Goal: Task Accomplishment & Management: Manage account settings

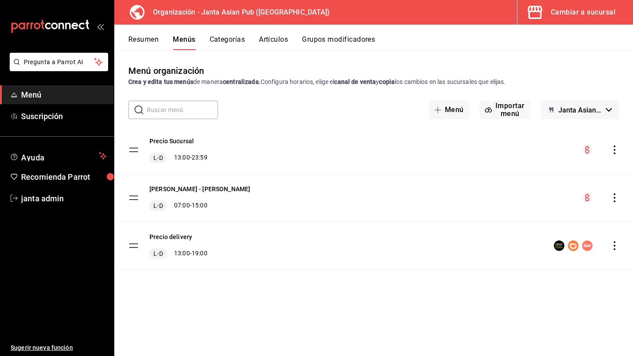
click at [277, 48] on button "Artículos" at bounding box center [273, 42] width 29 height 15
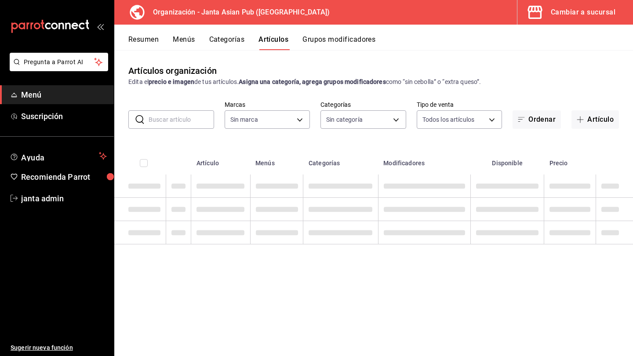
type input "62a9cc13-91a4-48c6-ab20-90032d514fa5"
click at [599, 125] on button "Artículo" at bounding box center [596, 119] width 48 height 18
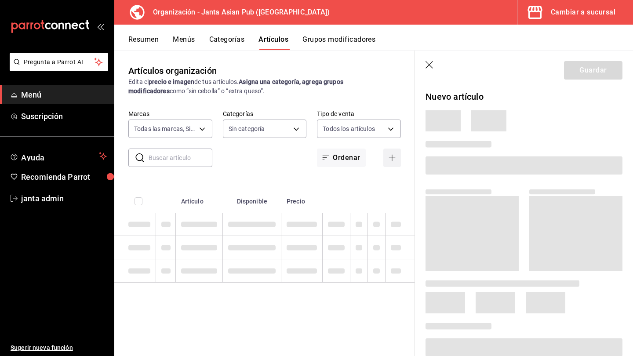
type input "00568646-d85c-46fa-874e-40f5e8c3bdbf,6b0bb465-9b96-46ca-b176-4914ee426716,fbb02…"
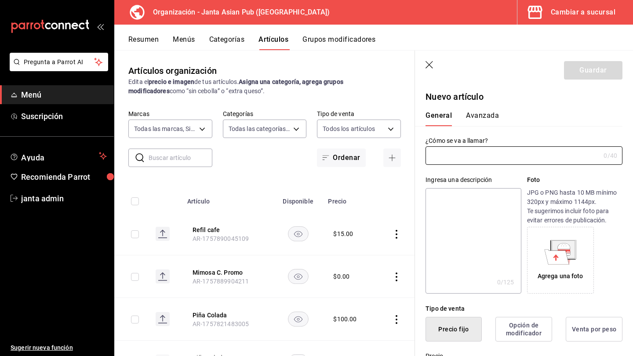
type input "AR-1758428882505"
type input "v"
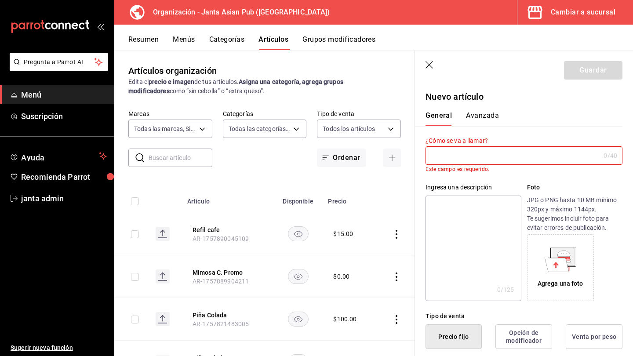
type input "C"
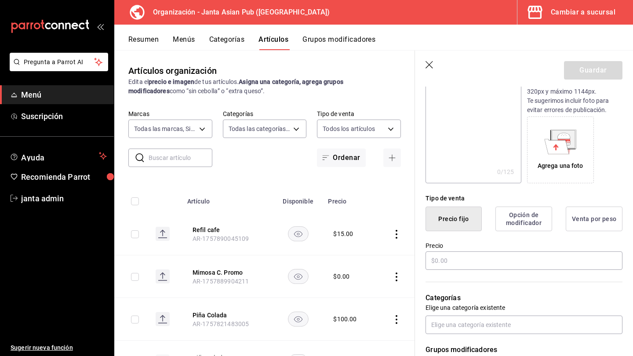
scroll to position [111, 0]
type input "[PERSON_NAME]"
click at [431, 257] on input "text" at bounding box center [524, 260] width 197 height 18
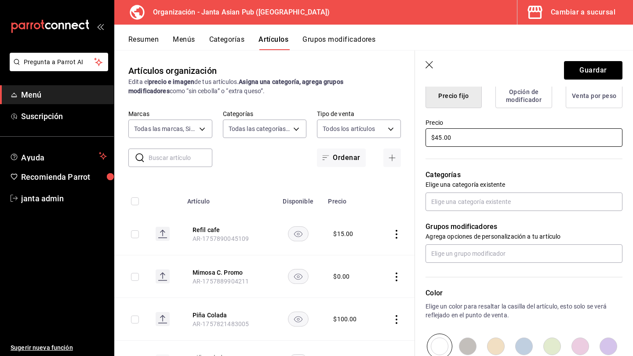
scroll to position [236, 0]
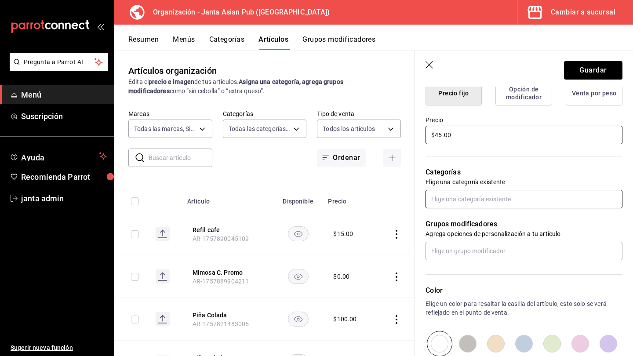
type input "$45.00"
click at [440, 207] on input "text" at bounding box center [524, 199] width 197 height 18
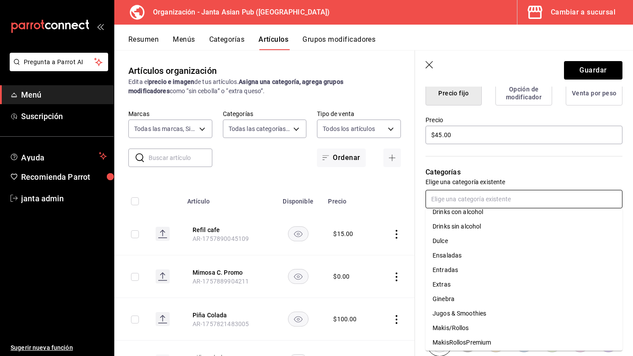
scroll to position [197, 0]
click at [452, 281] on li "Extras" at bounding box center [524, 283] width 197 height 15
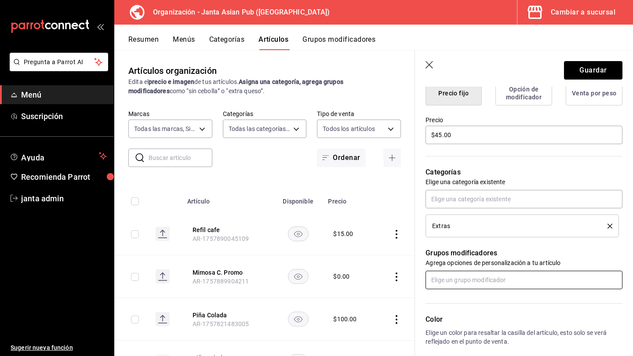
click at [447, 281] on input "text" at bounding box center [524, 280] width 197 height 18
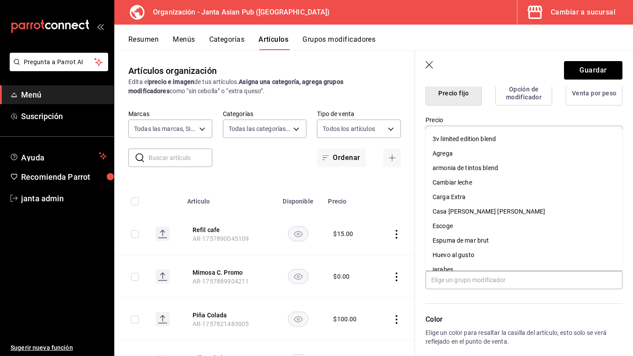
click at [518, 58] on header "Guardar" at bounding box center [524, 69] width 218 height 36
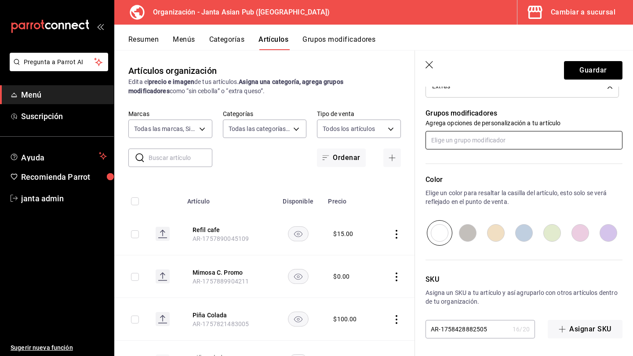
scroll to position [376, 0]
click at [607, 70] on button "Guardar" at bounding box center [593, 70] width 58 height 18
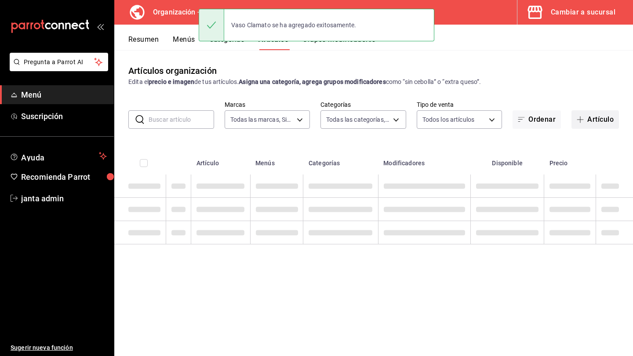
click at [592, 117] on button "Artículo" at bounding box center [596, 119] width 48 height 18
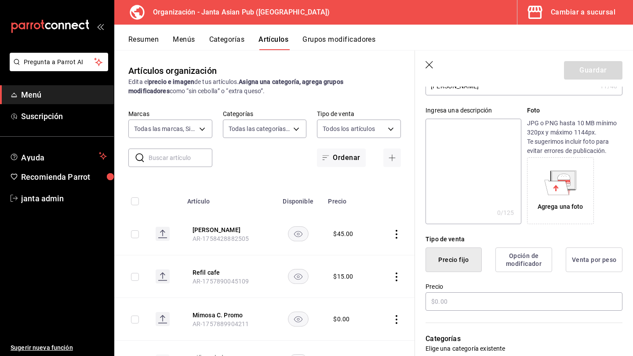
scroll to position [93, 0]
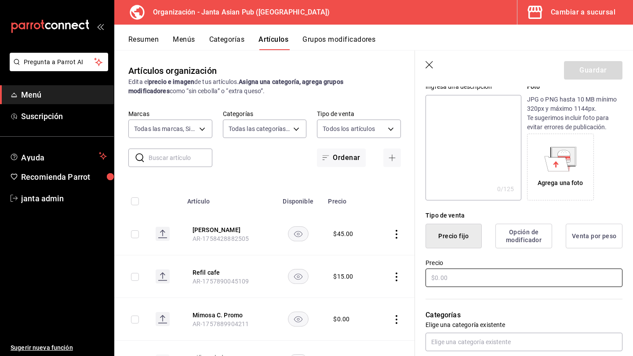
type input "[PERSON_NAME]"
click at [437, 279] on input "text" at bounding box center [524, 278] width 197 height 18
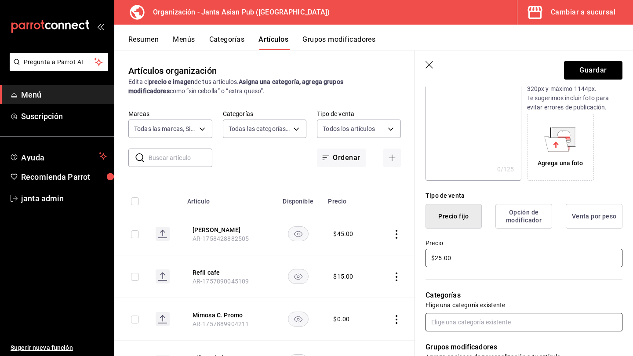
type input "$25.00"
click at [439, 325] on input "text" at bounding box center [524, 322] width 197 height 18
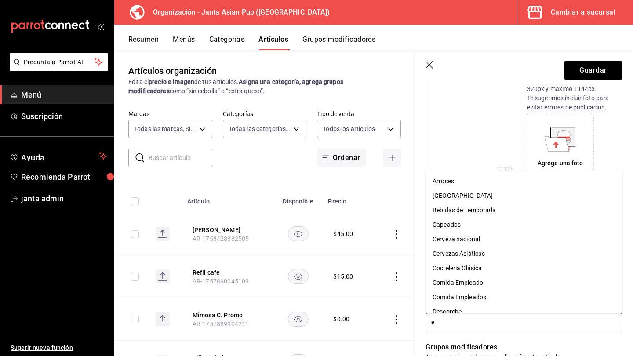
type input "ex"
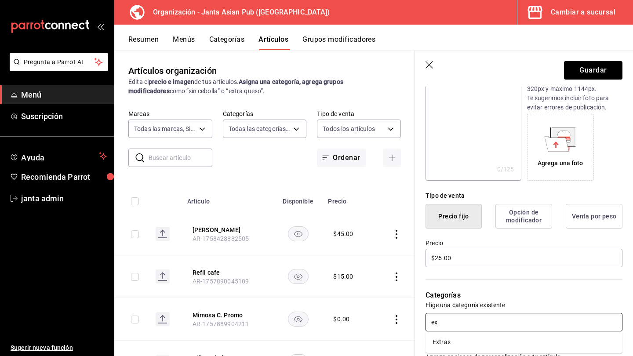
click at [448, 342] on li "Extras" at bounding box center [524, 342] width 197 height 15
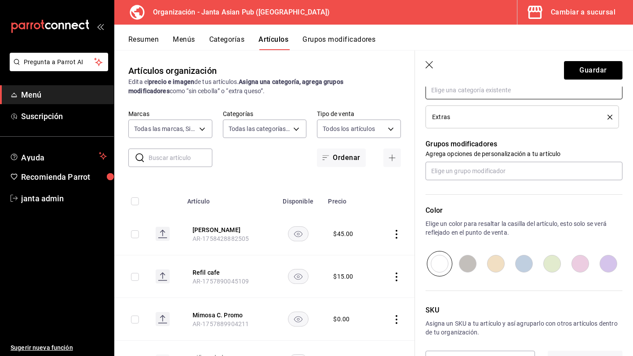
scroll to position [353, 0]
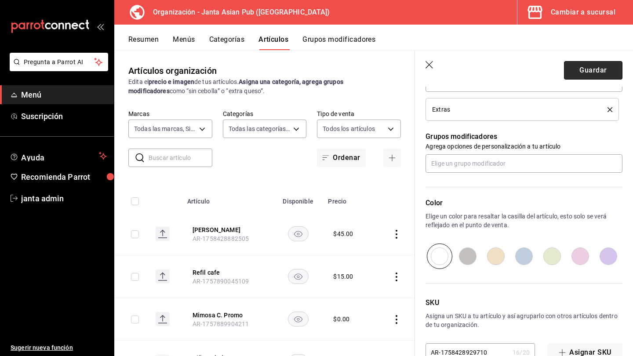
click at [599, 69] on button "Guardar" at bounding box center [593, 70] width 58 height 18
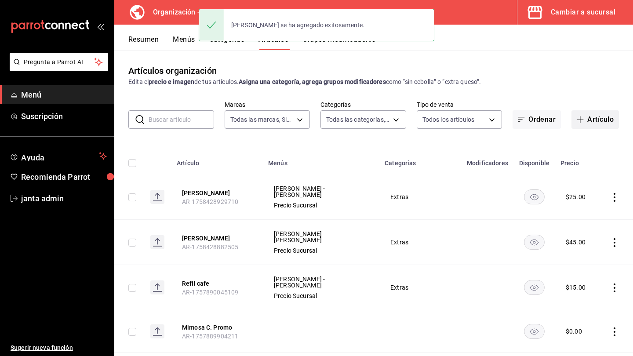
click at [592, 121] on button "Artículo" at bounding box center [596, 119] width 48 height 18
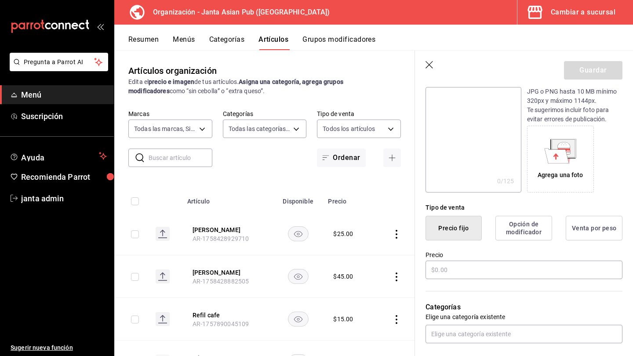
scroll to position [128, 0]
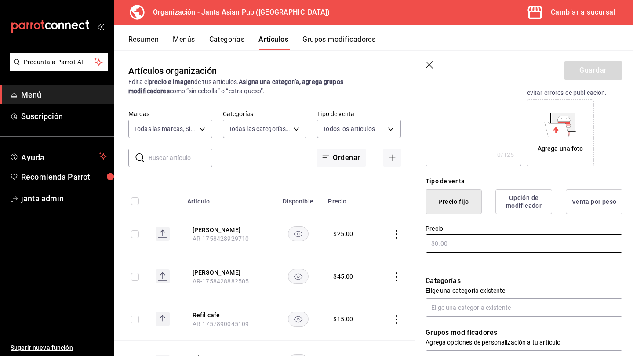
type input "[PERSON_NAME]"
click at [439, 249] on input "text" at bounding box center [524, 243] width 197 height 18
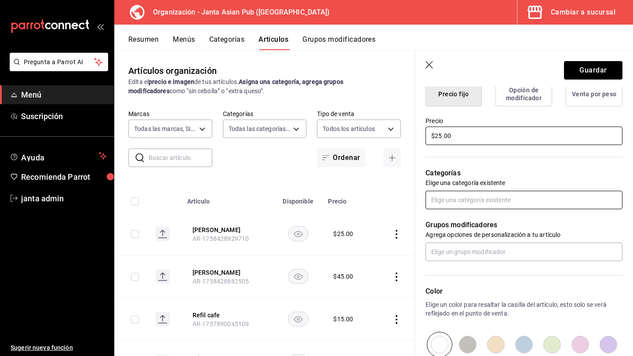
scroll to position [236, 0]
type input "$25.00"
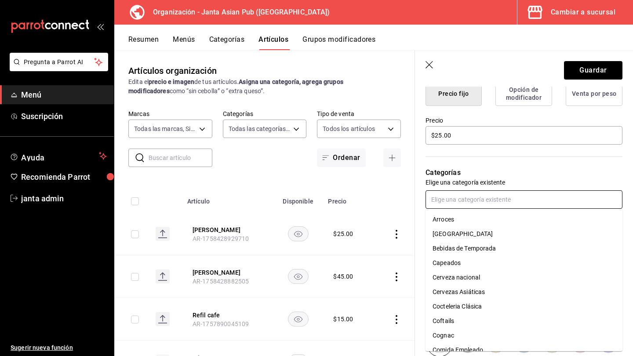
click at [447, 206] on input "text" at bounding box center [524, 199] width 197 height 18
type input "ex"
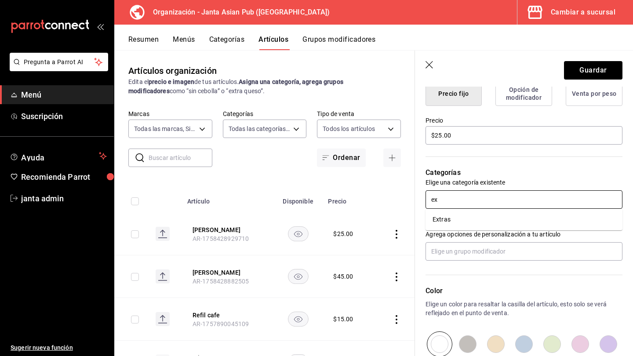
click at [449, 221] on li "Extras" at bounding box center [524, 219] width 197 height 15
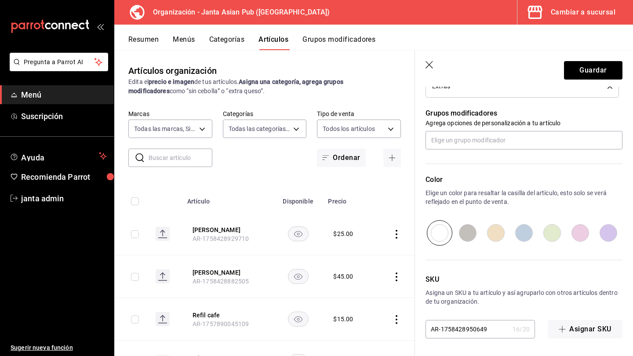
scroll to position [376, 0]
click at [585, 70] on button "Guardar" at bounding box center [593, 70] width 58 height 18
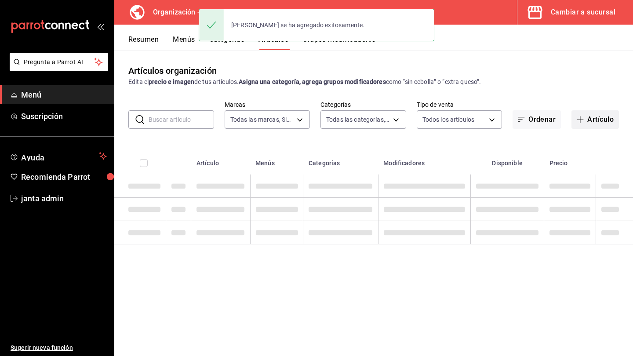
click at [603, 117] on button "Artículo" at bounding box center [596, 119] width 48 height 18
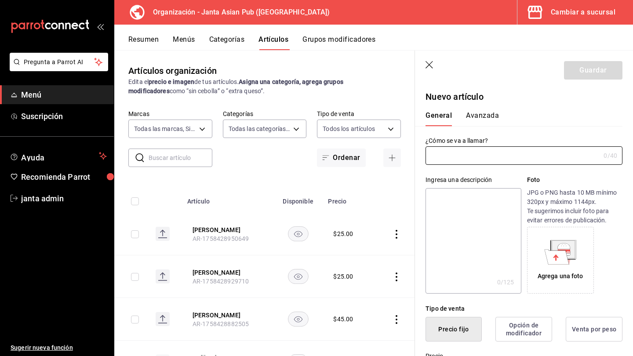
type input "AR-1758428971304"
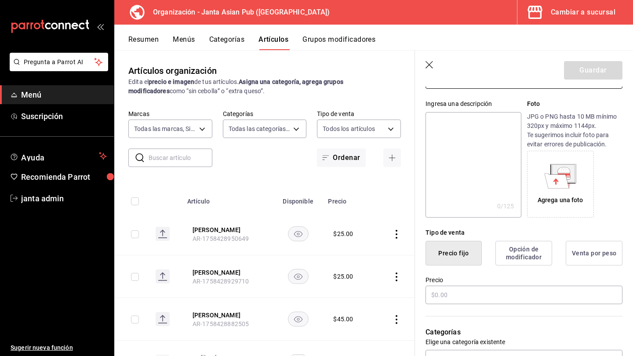
scroll to position [104, 0]
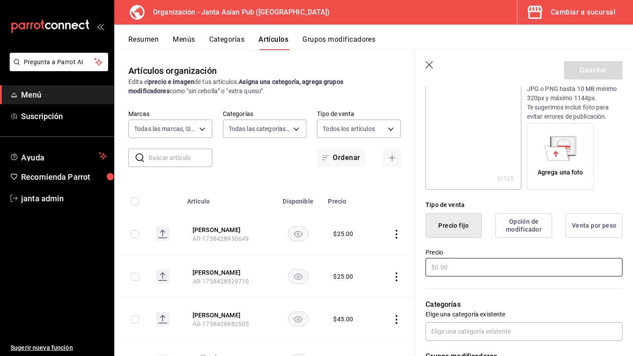
type input "Mojito"
click at [436, 267] on input "text" at bounding box center [524, 267] width 197 height 18
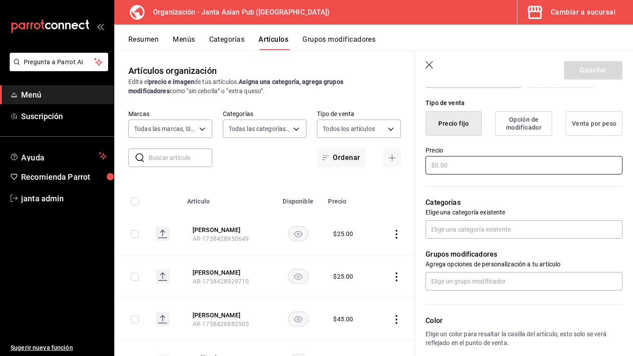
scroll to position [207, 0]
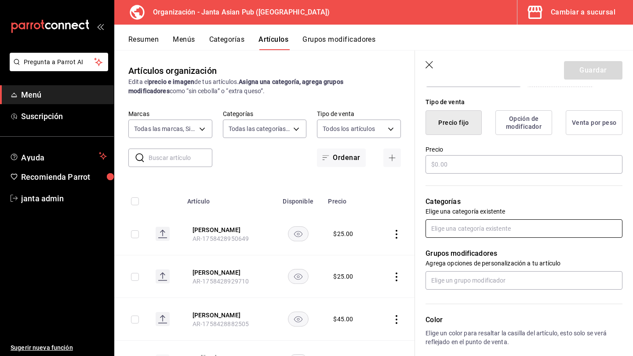
click at [453, 227] on input "text" at bounding box center [524, 228] width 197 height 18
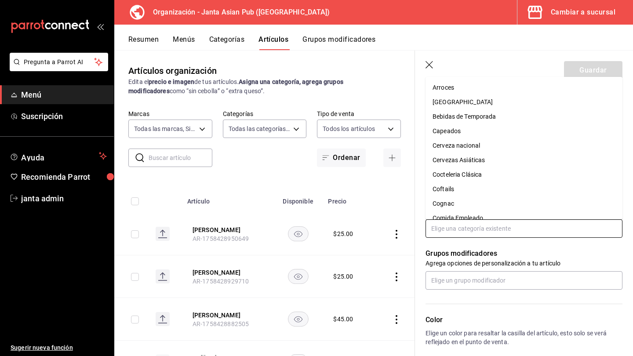
click at [472, 172] on li "Cocteleria Clásica" at bounding box center [524, 175] width 197 height 15
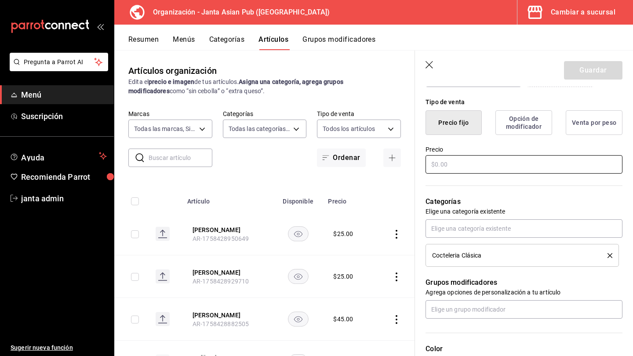
click at [437, 166] on input "text" at bounding box center [524, 164] width 197 height 18
type input "$150.00"
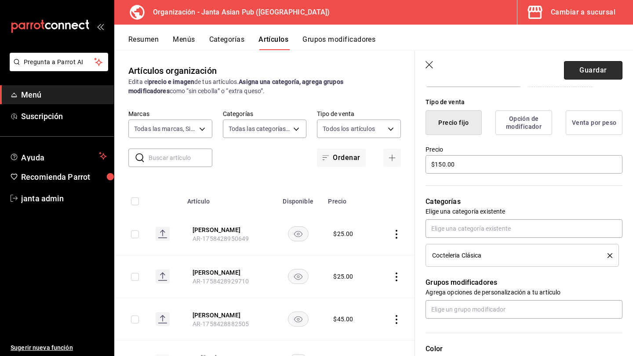
click at [593, 71] on button "Guardar" at bounding box center [593, 70] width 58 height 18
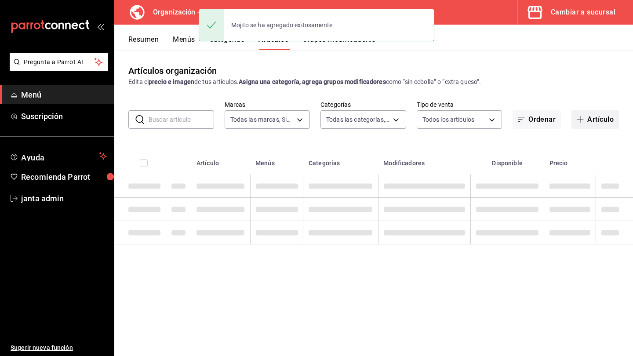
click at [598, 122] on button "Artículo" at bounding box center [596, 119] width 48 height 18
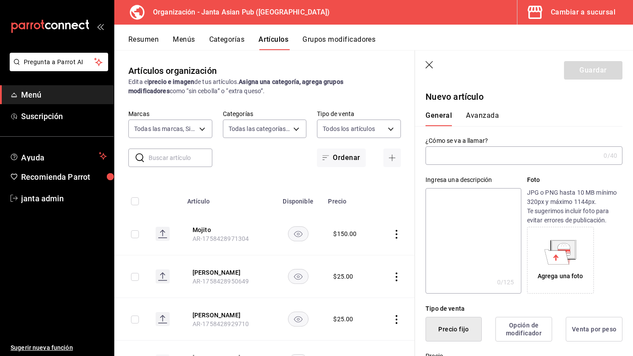
type input "AR-1758429073750"
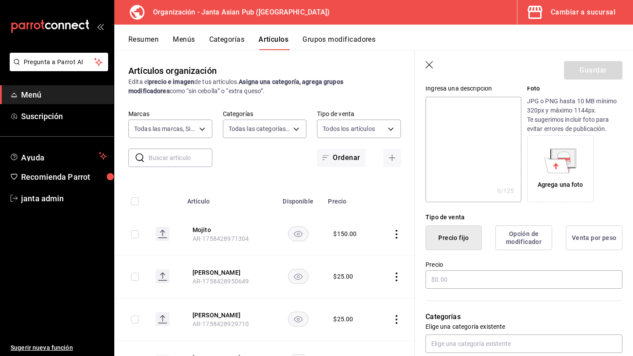
scroll to position [110, 0]
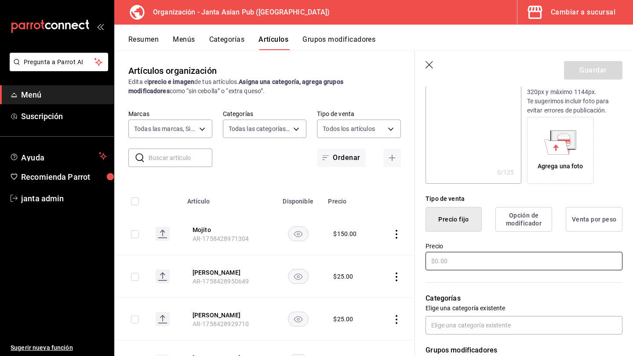
type input "Carajillo"
click at [436, 264] on input "text" at bounding box center [524, 261] width 197 height 18
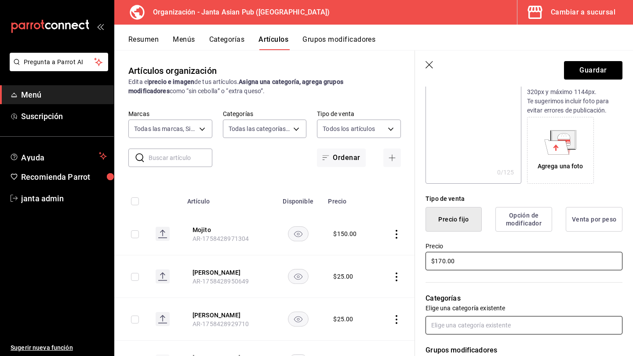
type input "$170.00"
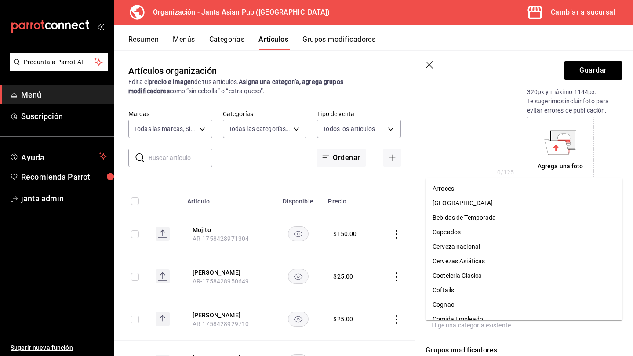
click at [485, 318] on input "text" at bounding box center [524, 325] width 197 height 18
click at [486, 274] on li "Cocteleria Clásica" at bounding box center [524, 276] width 197 height 15
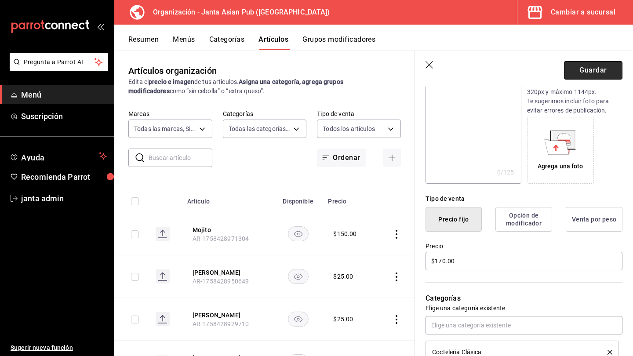
click at [587, 68] on button "Guardar" at bounding box center [593, 70] width 58 height 18
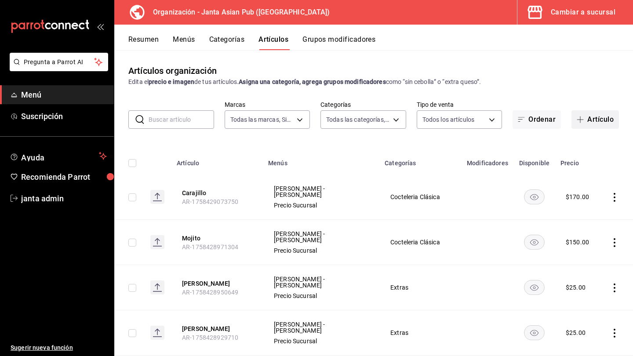
click at [586, 119] on button "Artículo" at bounding box center [596, 119] width 48 height 18
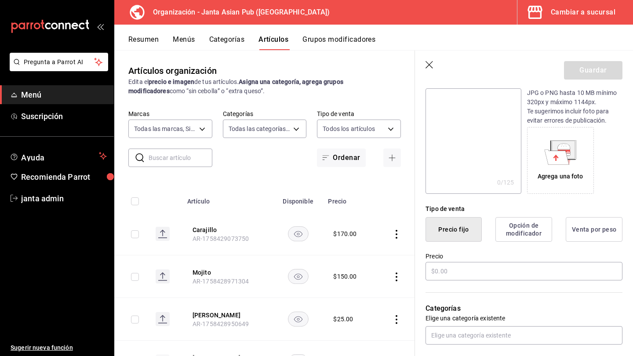
scroll to position [126, 0]
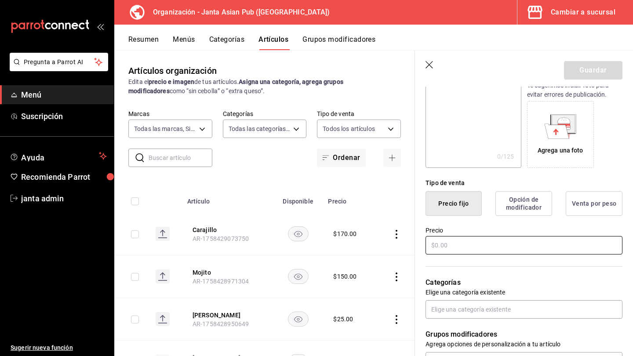
type input "Gin Tonic"
click at [436, 238] on input "text" at bounding box center [524, 245] width 197 height 18
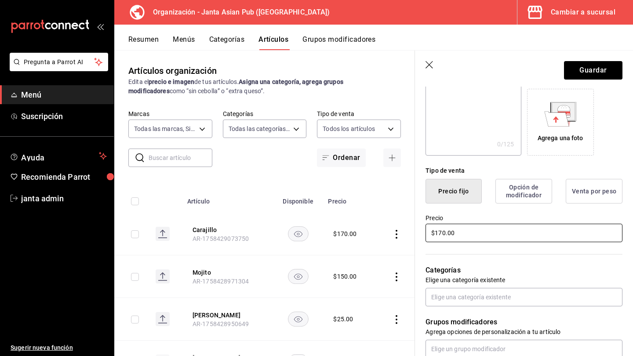
type input "$170.00"
click at [455, 288] on div "Categorías Elige una categoría existente" at bounding box center [519, 275] width 208 height 63
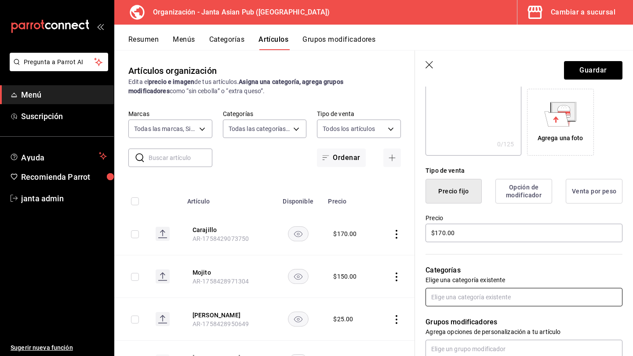
click at [455, 295] on input "text" at bounding box center [524, 297] width 197 height 18
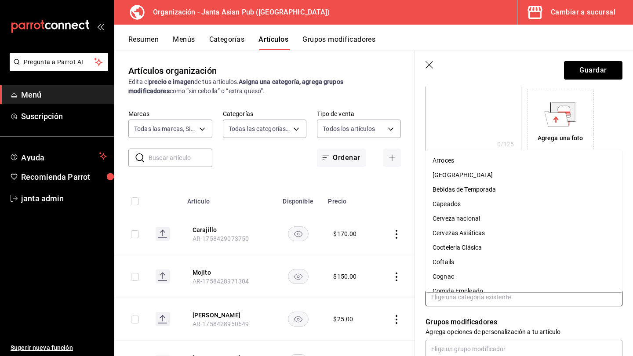
click at [472, 248] on li "Cocteleria Clásica" at bounding box center [524, 248] width 197 height 15
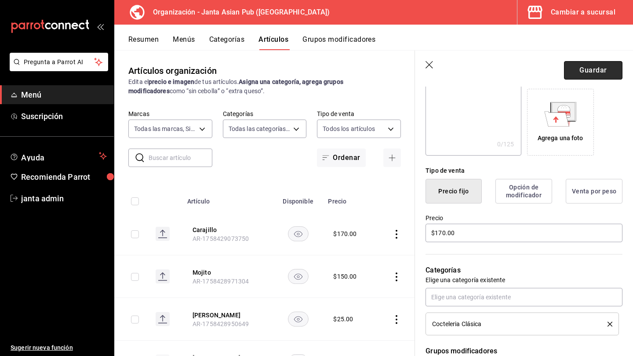
click at [597, 72] on button "Guardar" at bounding box center [593, 70] width 58 height 18
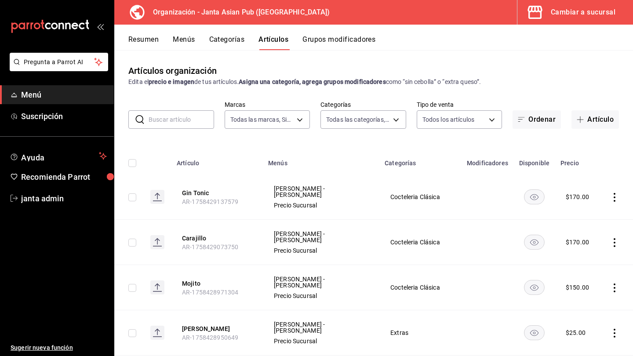
click at [184, 36] on button "Menús" at bounding box center [184, 42] width 22 height 15
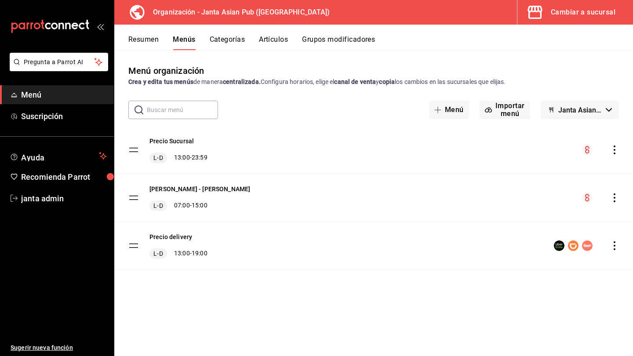
click at [617, 146] on icon "actions" at bounding box center [614, 150] width 9 height 9
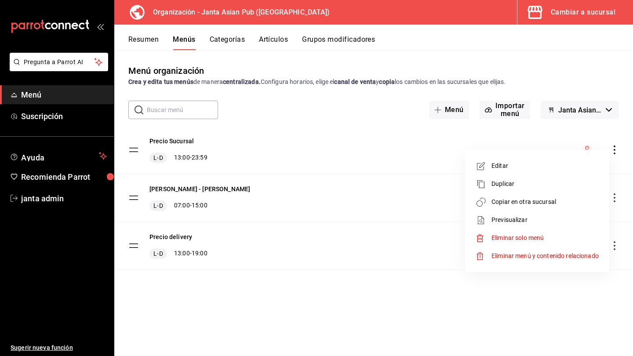
click at [347, 132] on div at bounding box center [316, 178] width 633 height 356
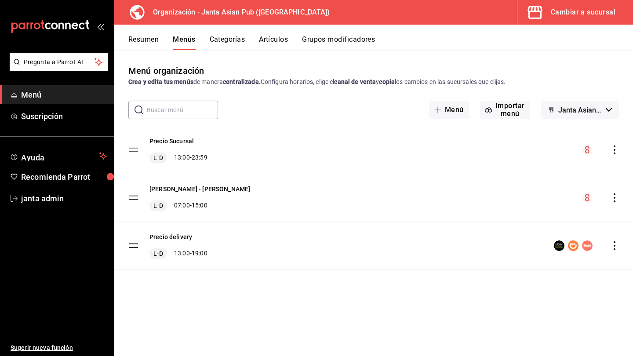
click at [278, 37] on button "Artículos" at bounding box center [273, 42] width 29 height 15
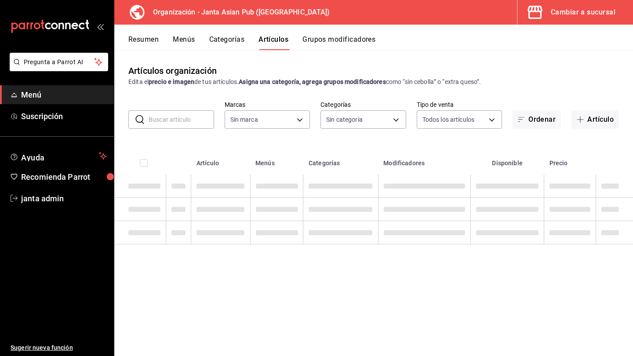
type input "62a9cc13-91a4-48c6-ab20-90032d514fa5"
type input "00568646-d85c-46fa-874e-40f5e8c3bdbf,6b0bb465-9b96-46ca-b176-4914ee426716,fbb02…"
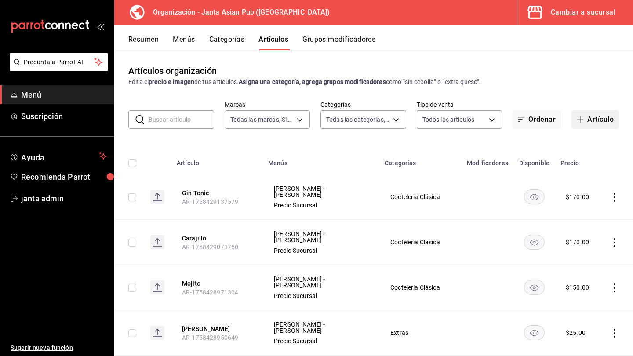
click at [596, 115] on button "Artículo" at bounding box center [596, 119] width 48 height 18
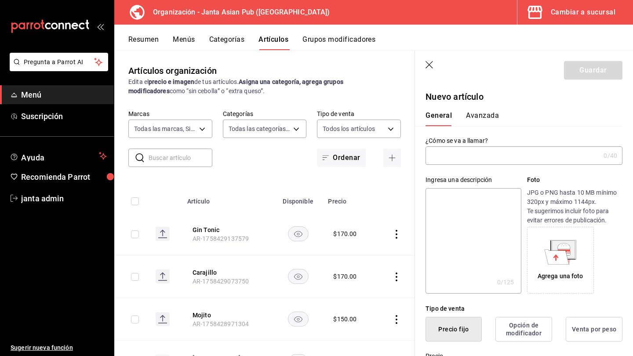
type input "p"
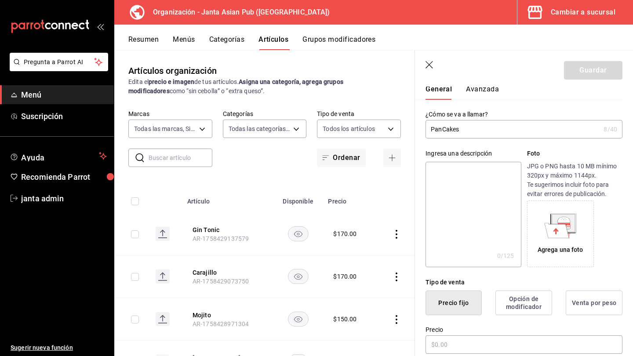
scroll to position [27, 0]
type input "PanCakes"
click at [464, 190] on textarea at bounding box center [473, 214] width 95 height 106
type textarea "1"
type textarea "x"
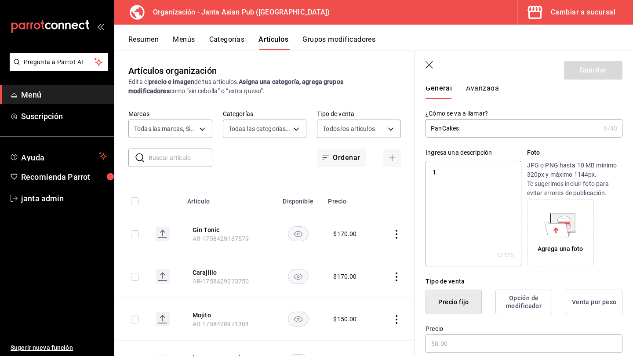
type textarea "1"
type textarea "x"
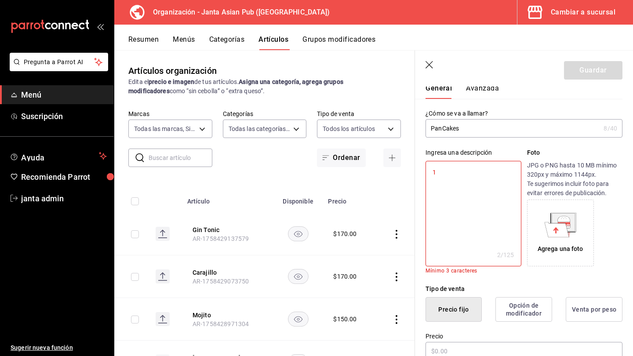
type textarea "1 p"
type textarea "x"
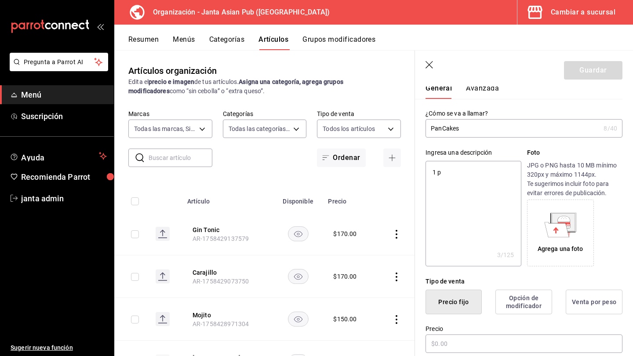
type textarea "1 pz"
type textarea "x"
type textarea "1 pza"
type textarea "x"
type textarea "1 [PERSON_NAME]"
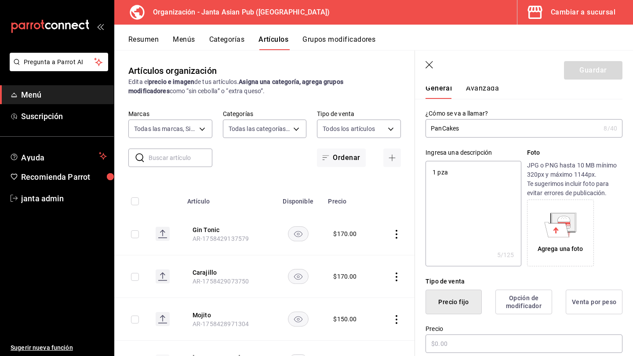
type textarea "x"
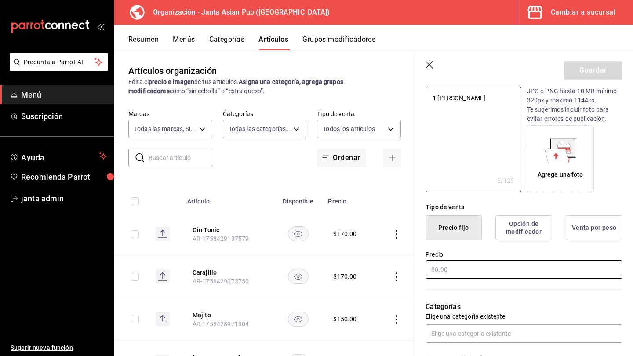
type textarea "1 [PERSON_NAME]"
click at [433, 262] on input "text" at bounding box center [524, 269] width 197 height 18
type textarea "x"
type input "$2.00"
type textarea "x"
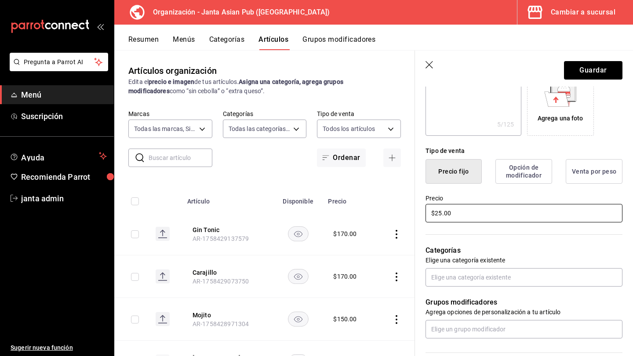
scroll to position [177, 0]
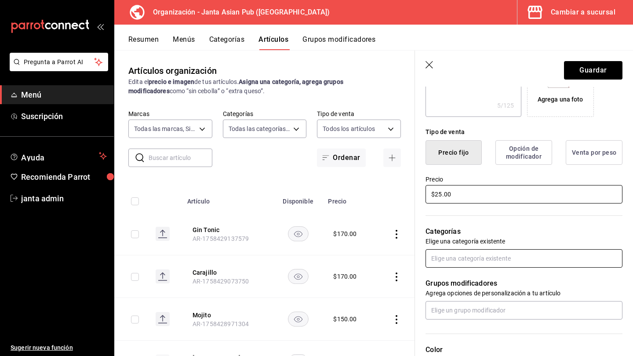
type input "$25.00"
click at [464, 257] on input "text" at bounding box center [524, 258] width 197 height 18
type input "ext"
click at [461, 279] on li "Extras" at bounding box center [524, 283] width 197 height 15
type textarea "x"
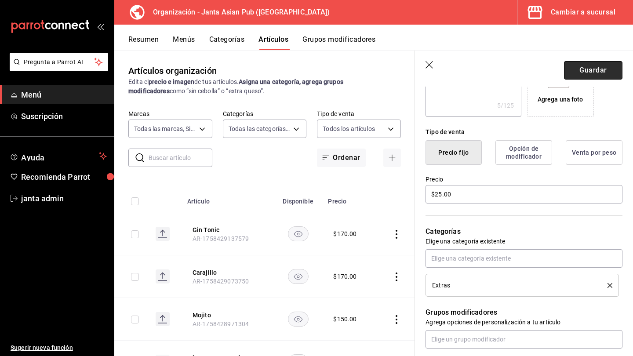
click at [597, 63] on button "Guardar" at bounding box center [593, 70] width 58 height 18
type textarea "x"
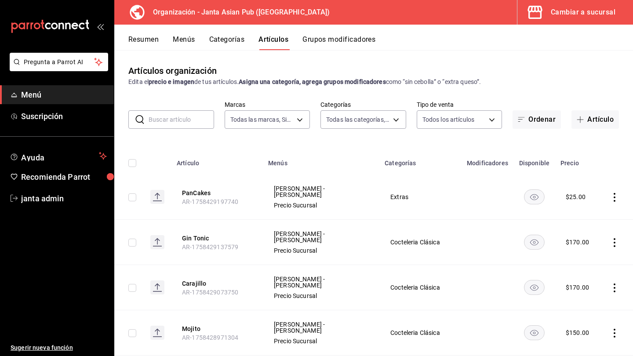
click at [193, 35] on button "Menús" at bounding box center [184, 42] width 22 height 15
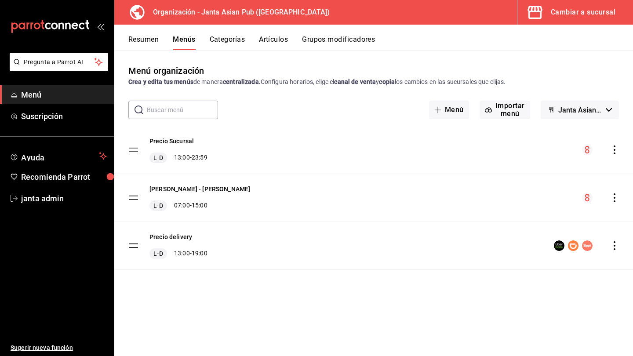
click at [611, 147] on icon "actions" at bounding box center [614, 150] width 9 height 9
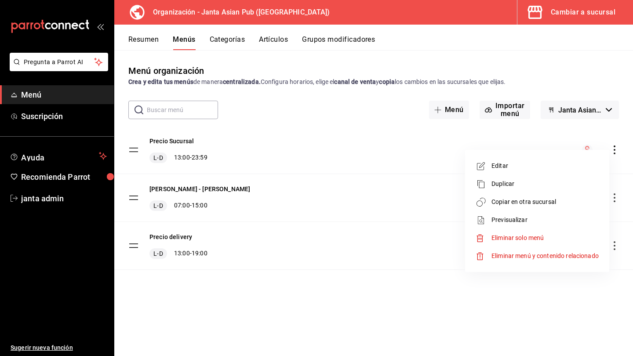
click at [522, 201] on span "Copiar en otra sucursal" at bounding box center [545, 201] width 107 height 9
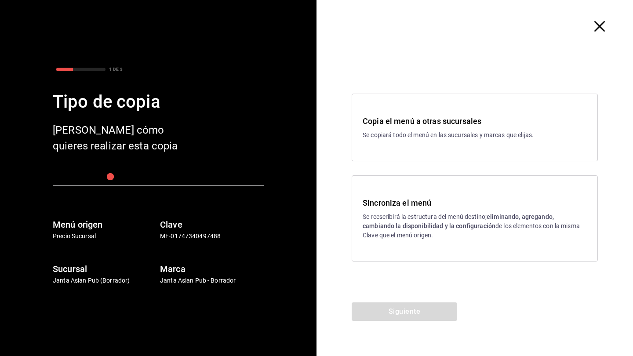
click at [445, 212] on p "Se reescribirá la estructura del menú destino; eliminando, agregando, cambiando…" at bounding box center [475, 226] width 224 height 28
click at [405, 307] on button "Siguiente" at bounding box center [405, 312] width 106 height 18
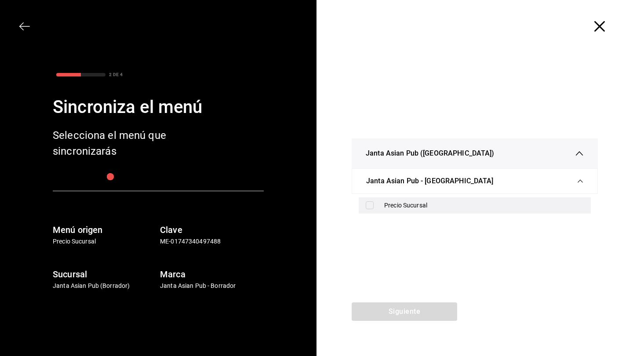
click at [368, 201] on div "Precio Sucursal" at bounding box center [475, 205] width 232 height 16
checkbox input "true"
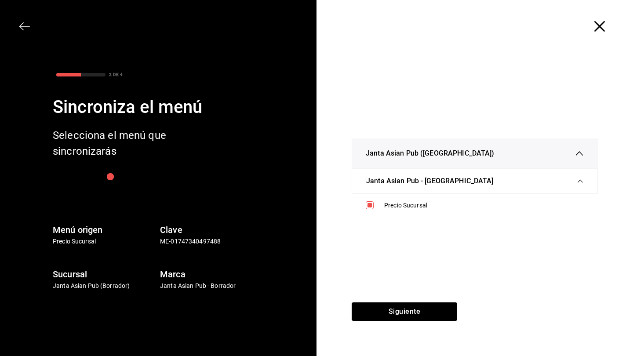
click at [581, 175] on div "Janta Asian Pub - [GEOGRAPHIC_DATA]" at bounding box center [474, 181] width 217 height 25
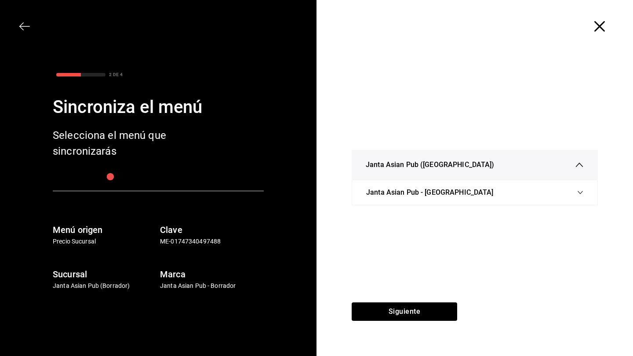
click at [581, 175] on div "Janta Asian Pub ([GEOGRAPHIC_DATA])" at bounding box center [475, 165] width 218 height 30
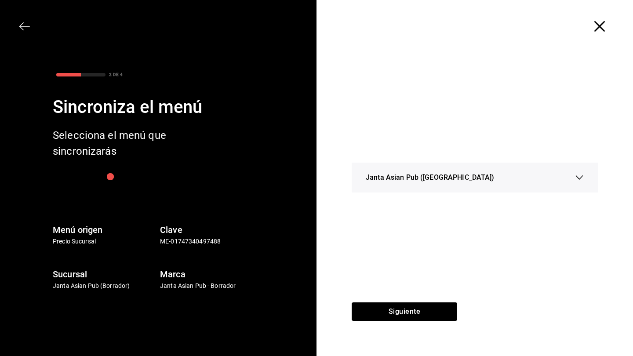
click at [578, 175] on icon "button" at bounding box center [579, 177] width 9 height 9
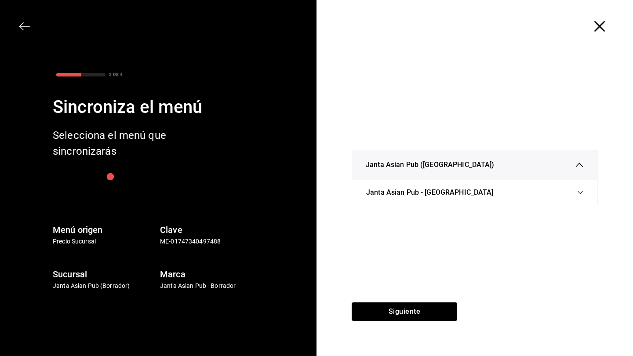
click at [580, 189] on div "Janta Asian Pub - [GEOGRAPHIC_DATA]" at bounding box center [474, 192] width 217 height 25
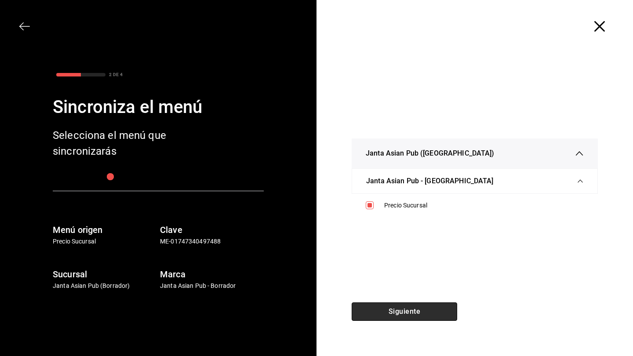
click at [403, 311] on button "Siguiente" at bounding box center [405, 312] width 106 height 18
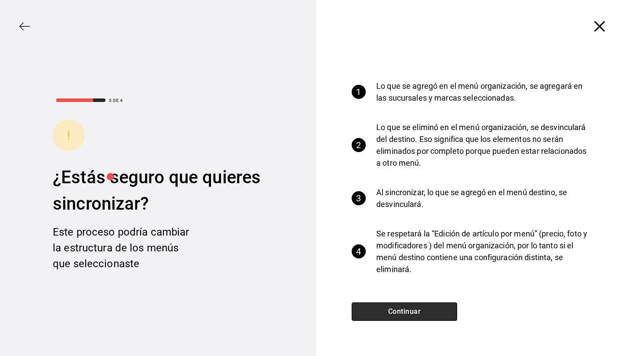
click at [403, 311] on button "Continuar" at bounding box center [405, 312] width 106 height 18
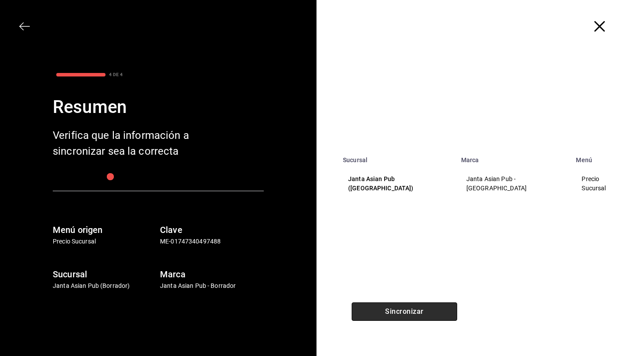
click at [397, 306] on button "Sincronizar" at bounding box center [405, 312] width 106 height 18
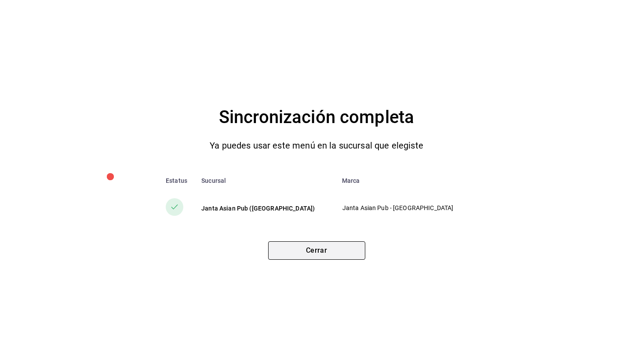
click at [326, 248] on button "Cerrar" at bounding box center [316, 250] width 97 height 18
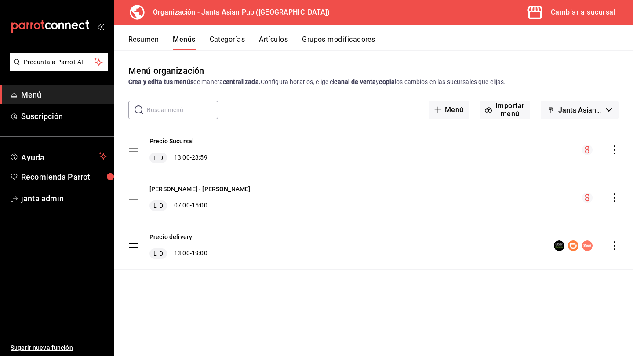
click at [617, 197] on icon "actions" at bounding box center [614, 198] width 9 height 9
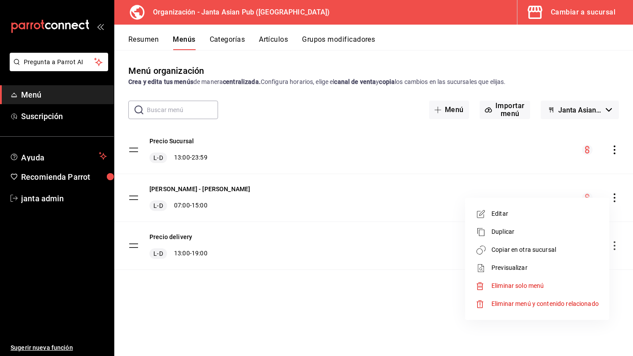
click at [530, 250] on span "Copiar en otra sucursal" at bounding box center [545, 249] width 107 height 9
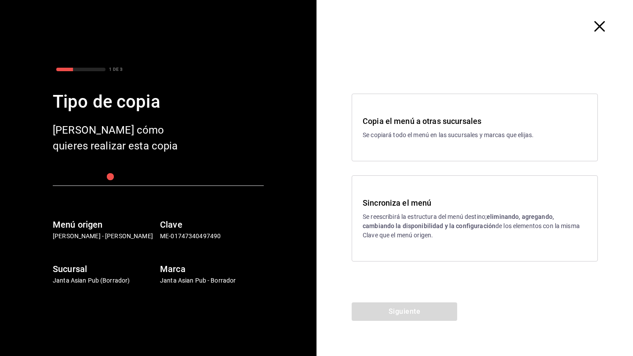
click at [406, 224] on strong "eliminando, agregando, cambiando la disponibilidad y la configuración" at bounding box center [458, 221] width 191 height 16
click at [389, 311] on button "Siguiente" at bounding box center [405, 312] width 106 height 18
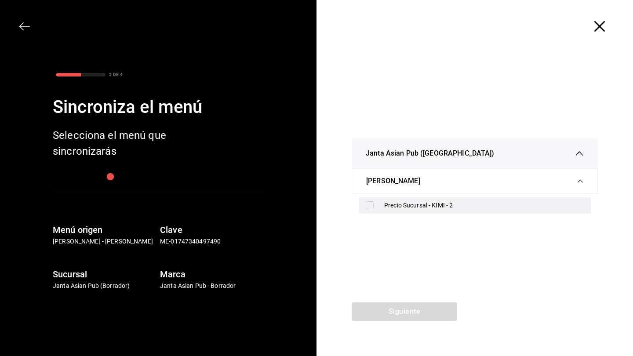
click at [365, 205] on div "Precio Sucursal - KIMI - 2" at bounding box center [475, 205] width 232 height 16
checkbox input "true"
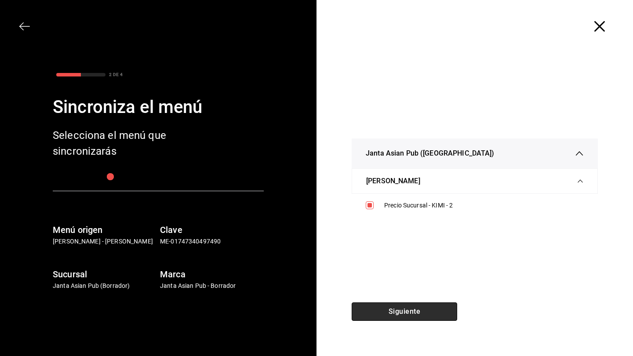
click at [380, 312] on button "Siguiente" at bounding box center [405, 312] width 106 height 18
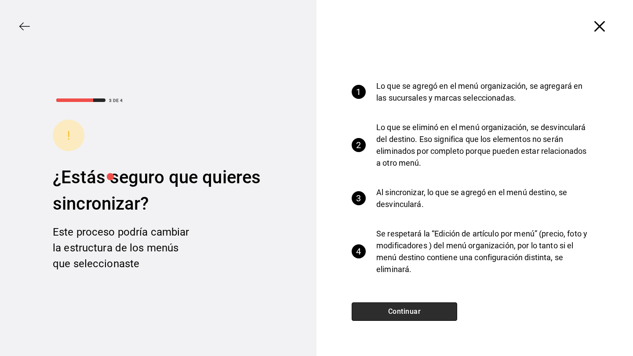
click at [380, 312] on button "Continuar" at bounding box center [405, 312] width 106 height 18
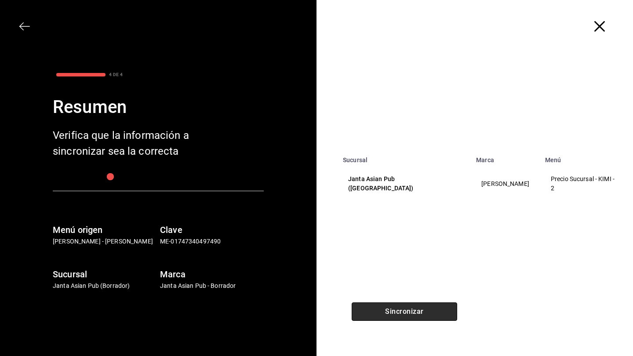
click at [380, 312] on button "Sincronizar" at bounding box center [405, 312] width 106 height 18
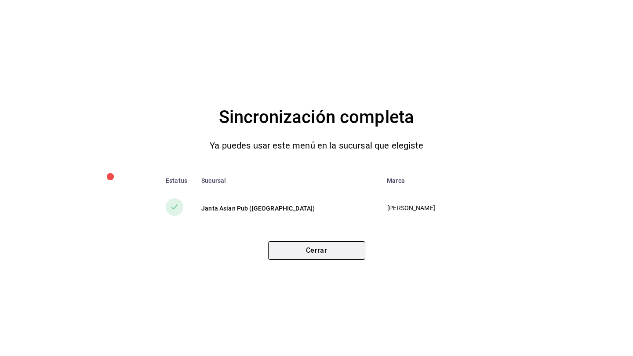
click at [336, 251] on button "Cerrar" at bounding box center [316, 250] width 97 height 18
